Goal: Check status

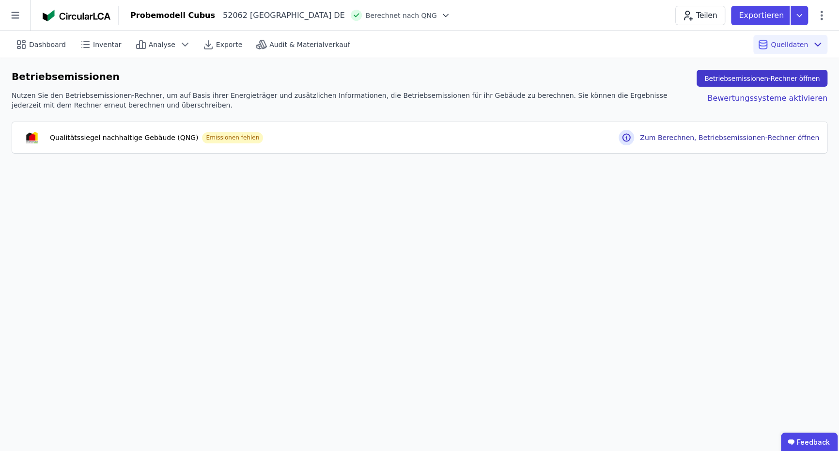
click at [773, 77] on button "Betriebsemissionen-Rechner öffnen" at bounding box center [761, 78] width 131 height 17
